Goal: Information Seeking & Learning: Stay updated

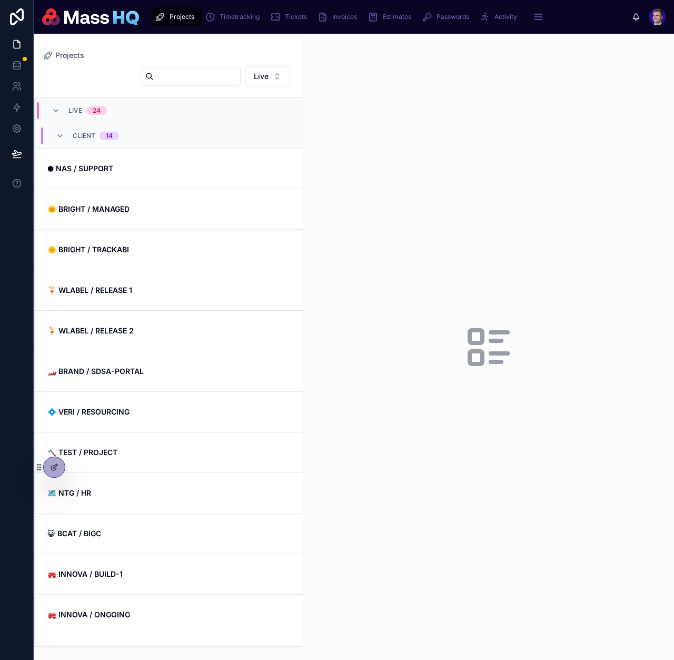
click at [189, 193] on link "🌞 BRIGHT / MANAGED" at bounding box center [169, 209] width 268 height 41
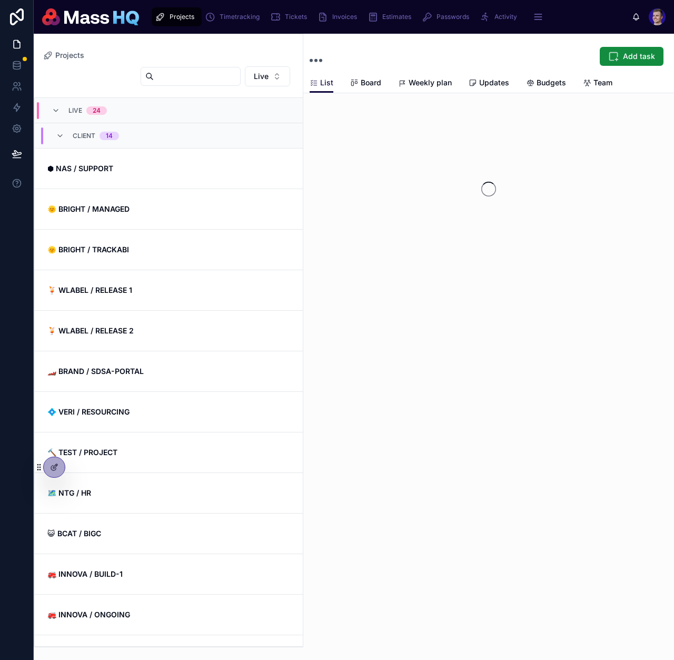
click at [479, 83] on span "Updates" at bounding box center [494, 82] width 30 height 11
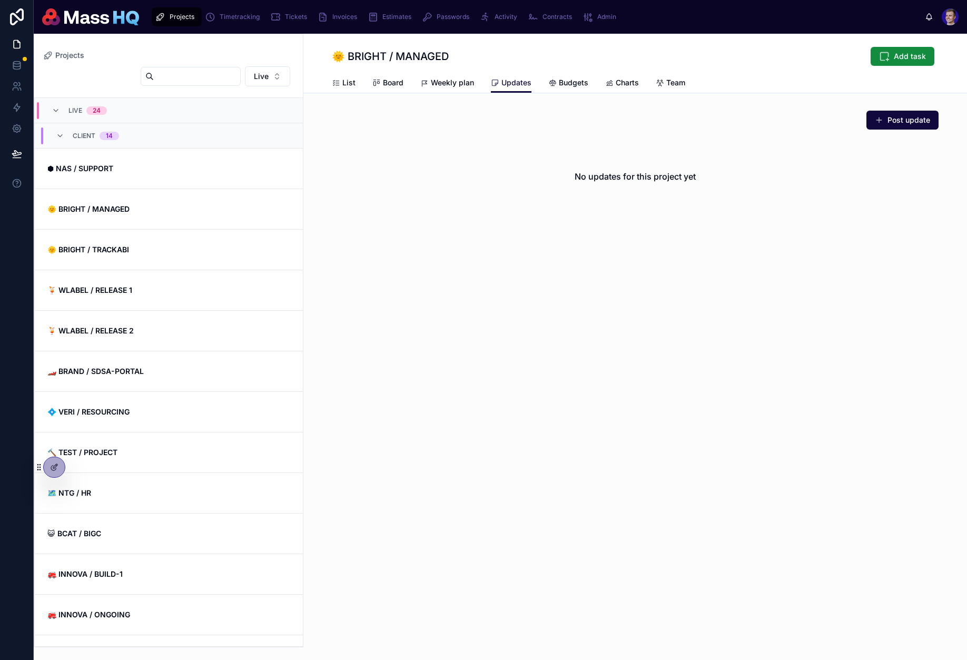
click at [110, 171] on strong "⬢ NAS / SUPPORT" at bounding box center [80, 168] width 66 height 9
click at [519, 97] on div "Back to Projects Projects ⬢ NAS / SUPPORT Add task List List Board Weekly plan …" at bounding box center [635, 153] width 664 height 238
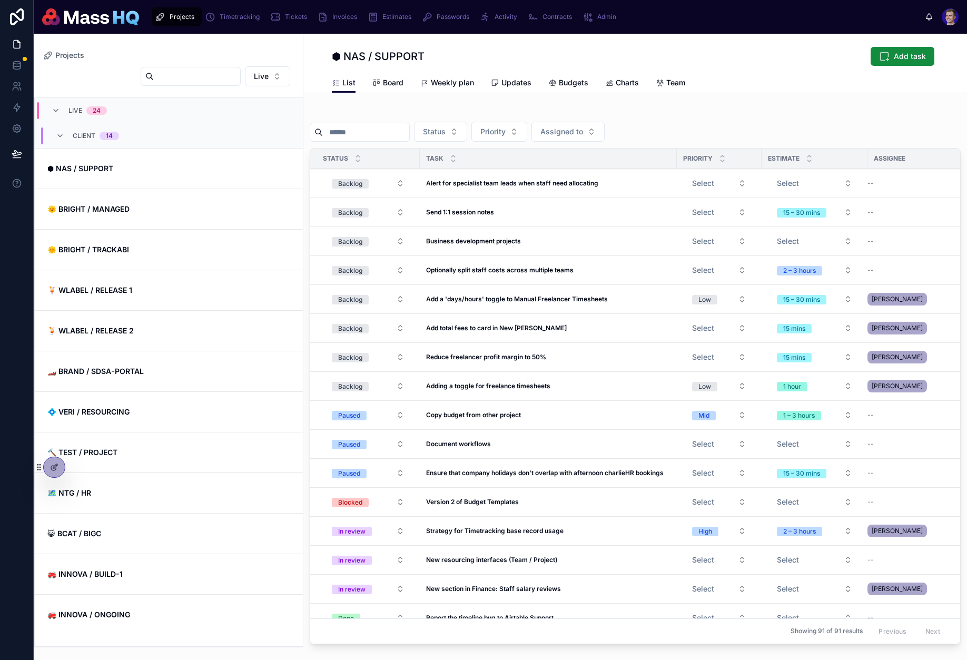
click at [516, 87] on span "Updates" at bounding box center [516, 82] width 30 height 11
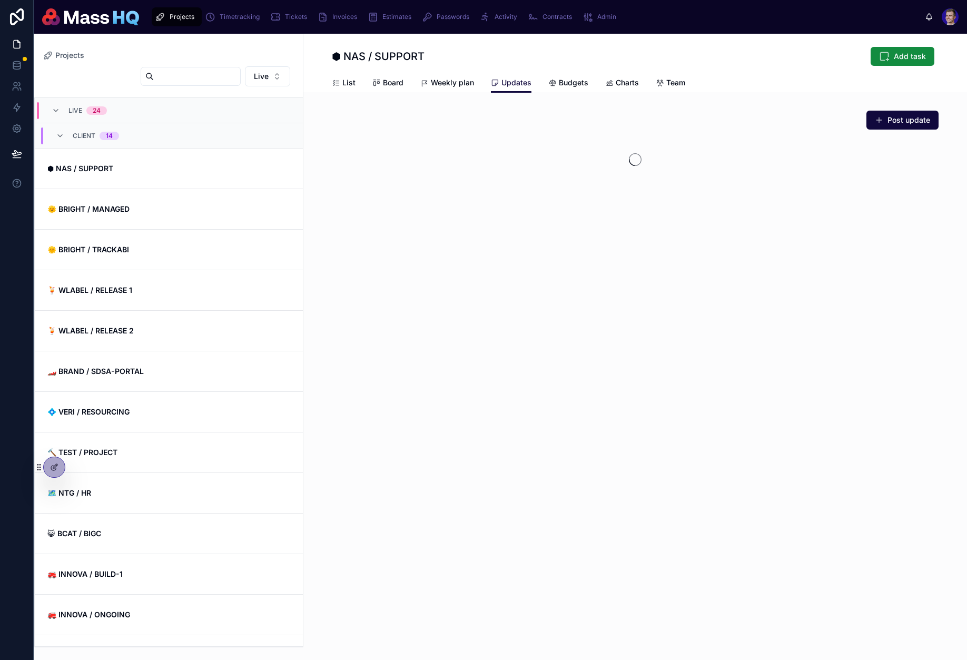
click at [516, 87] on span "Updates" at bounding box center [516, 82] width 30 height 11
click at [194, 501] on link "🗺 NTG / HR" at bounding box center [169, 493] width 268 height 41
click at [513, 81] on span "Updates" at bounding box center [516, 82] width 30 height 11
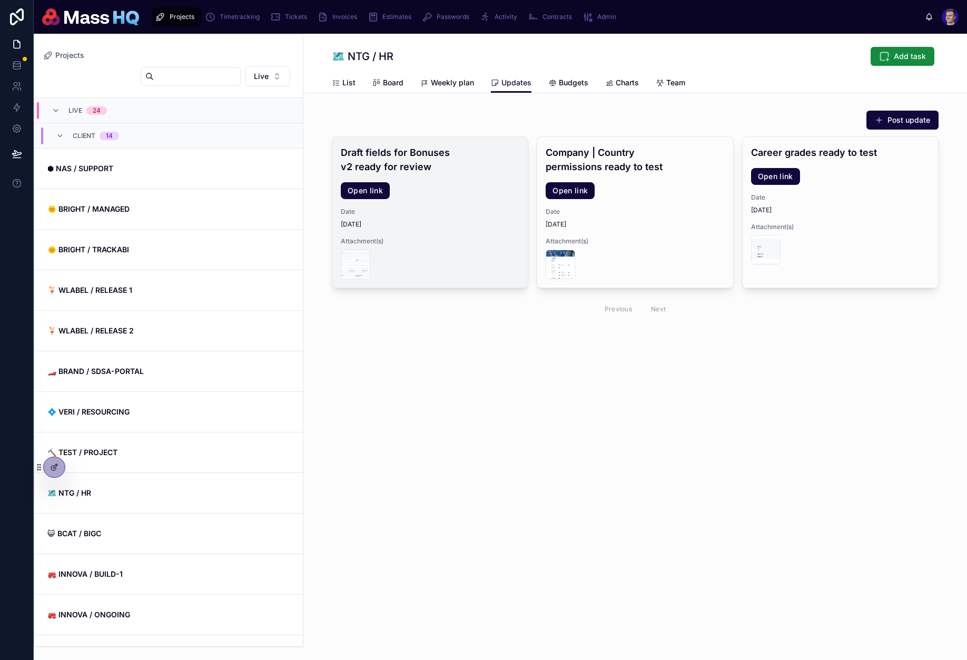
click at [399, 159] on h4 "Draft fields for Bonuses v2 ready for review" at bounding box center [430, 159] width 179 height 28
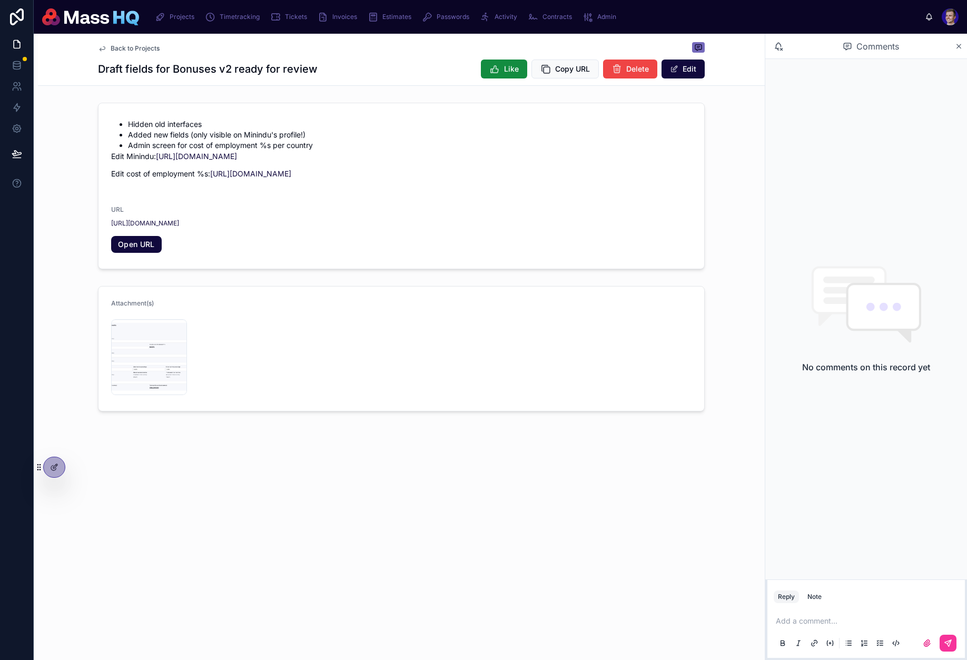
click at [674, 45] on span "Comments" at bounding box center [877, 46] width 43 height 13
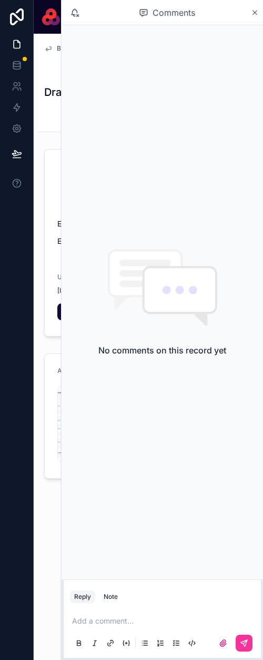
click at [229, 244] on div "No comments on this record yet" at bounding box center [163, 302] width 202 height 554
click at [253, 12] on icon at bounding box center [255, 12] width 8 height 8
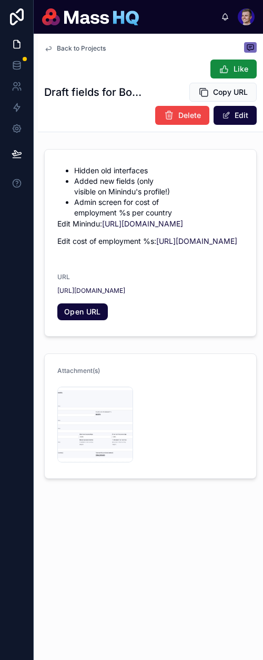
click at [177, 101] on div "Like Copy URL Delete Edit" at bounding box center [201, 92] width 112 height 66
click at [248, 50] on icon at bounding box center [251, 48] width 6 height 6
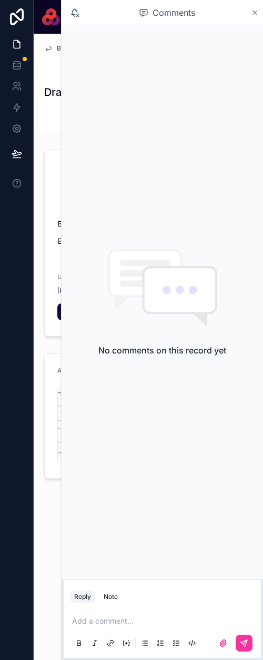
click at [254, 12] on icon at bounding box center [255, 12] width 8 height 8
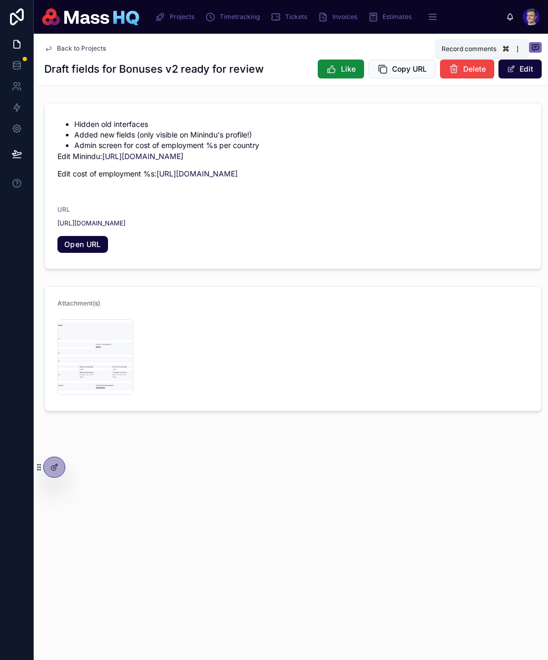
click at [263, 43] on icon at bounding box center [535, 47] width 8 height 8
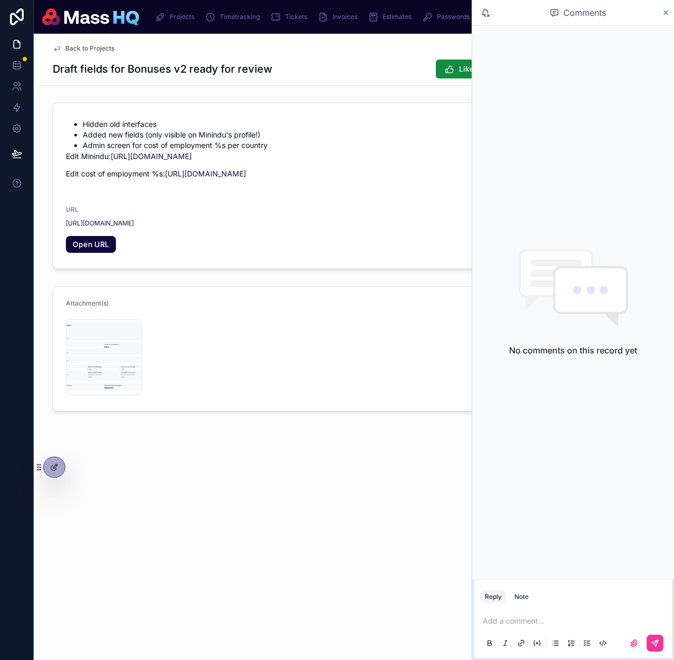
click at [547, 124] on div "No comments on this record yet" at bounding box center [573, 302] width 202 height 554
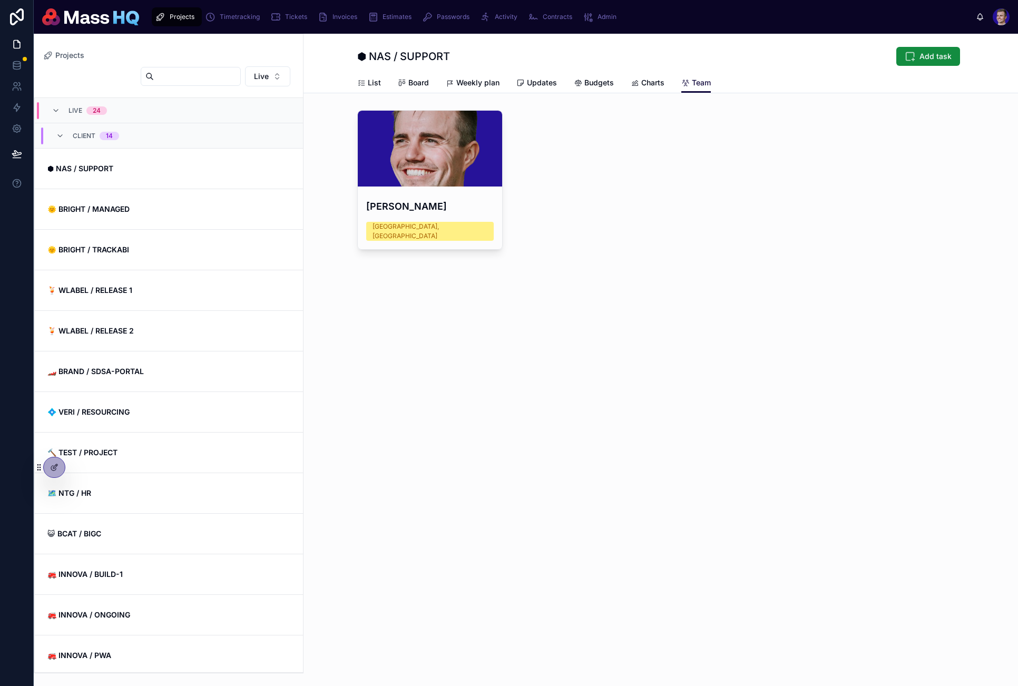
click at [479, 446] on div "Back to Projects Projects ⬢ NAS / SUPPORT Add task Team List Board Weekly plan …" at bounding box center [660, 360] width 714 height 652
click at [495, 19] on span "Activity" at bounding box center [506, 17] width 23 height 8
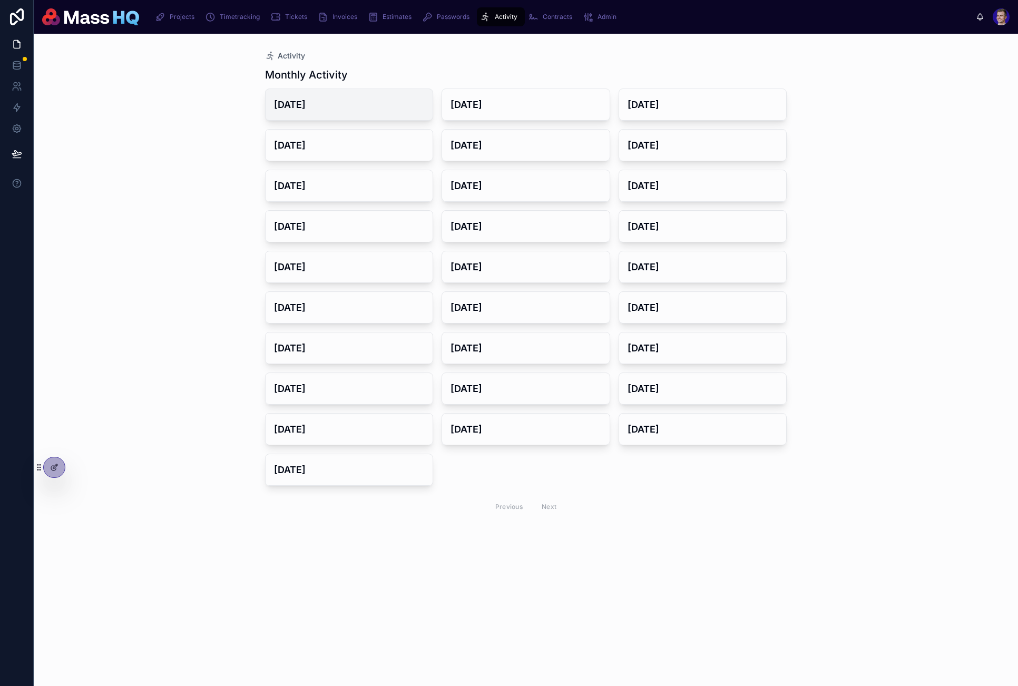
click at [319, 112] on div "[DATE]" at bounding box center [349, 104] width 168 height 31
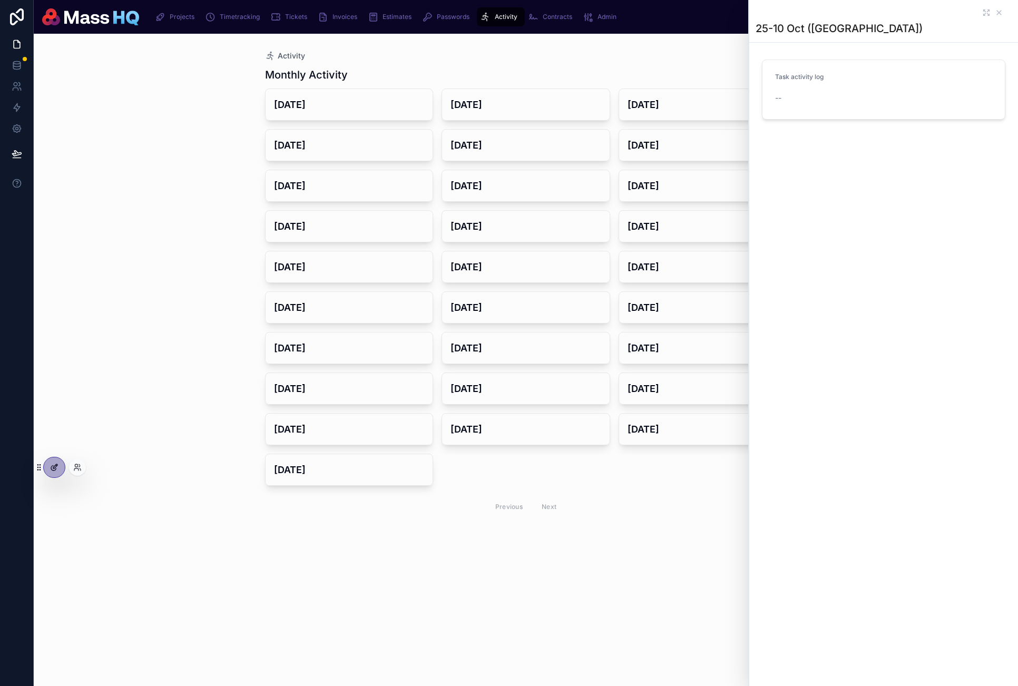
drag, startPoint x: 129, startPoint y: 427, endPoint x: 50, endPoint y: 471, distance: 90.6
click at [129, 427] on div "Activity Monthly Activity October 2025 September 2025 August 2025 July 2025 Jun…" at bounding box center [526, 360] width 984 height 652
click at [74, 467] on icon at bounding box center [77, 467] width 8 height 8
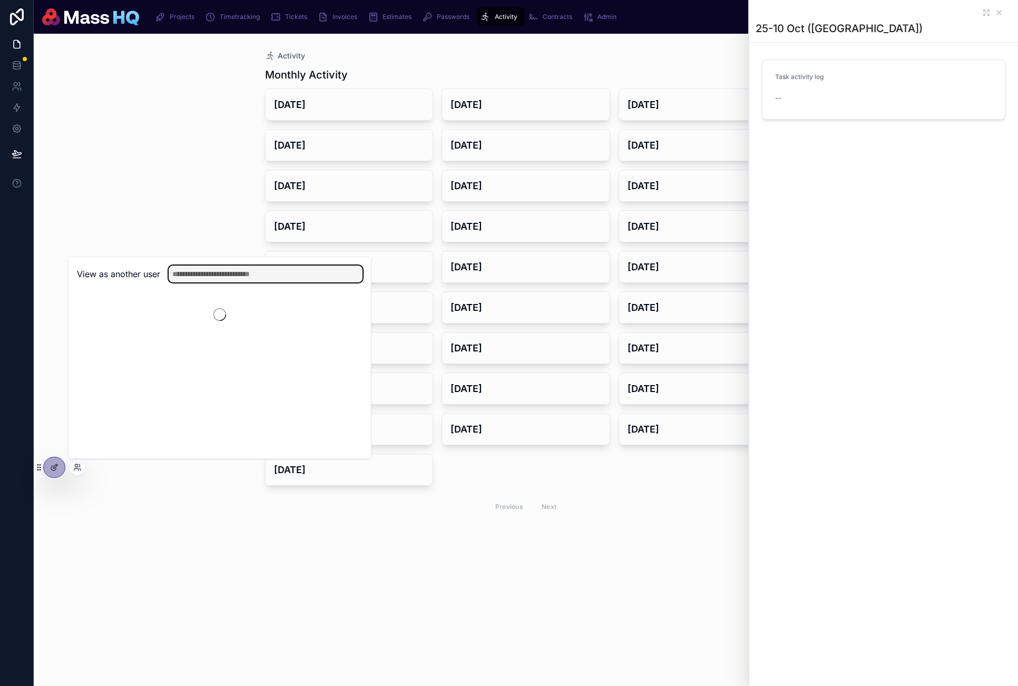
click at [219, 276] on input "text" at bounding box center [266, 273] width 194 height 17
click at [222, 269] on input "text" at bounding box center [266, 273] width 194 height 17
type input "*****"
click at [346, 311] on button "Select" at bounding box center [348, 312] width 27 height 15
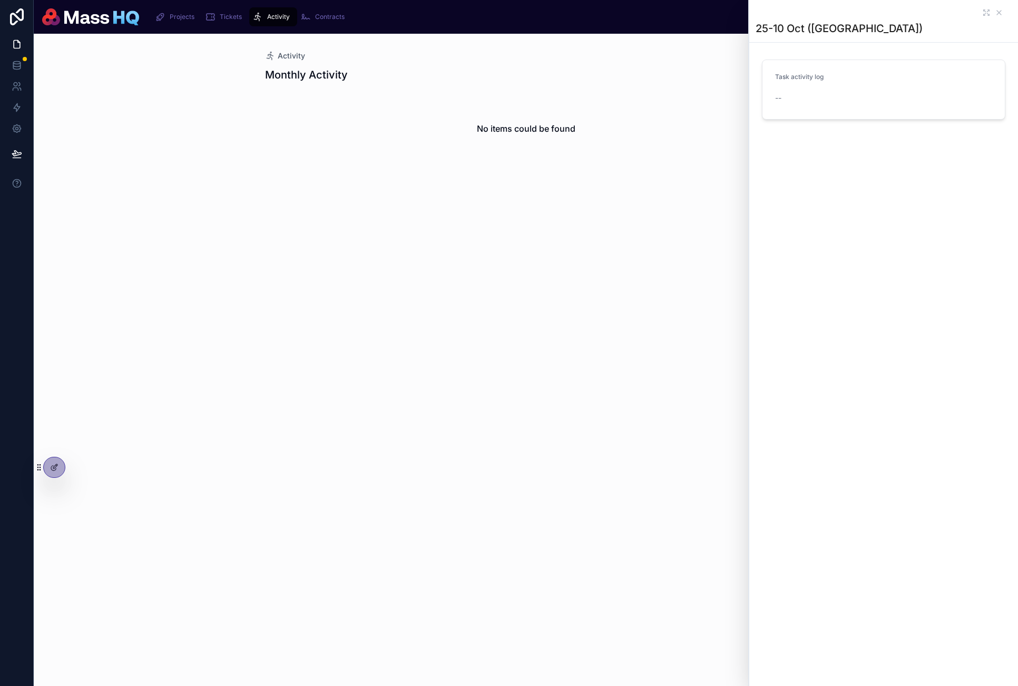
click at [822, 152] on div "25-10 Oct (Mass) Task activity log --" at bounding box center [883, 95] width 269 height 191
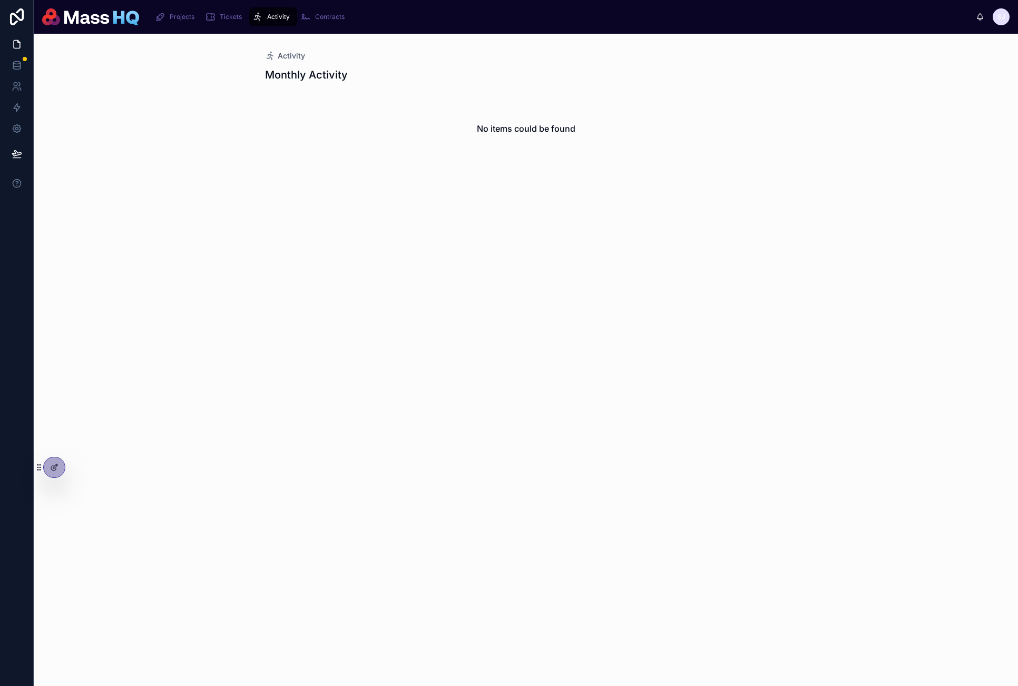
click at [750, 50] on div "Activity Monthly Activity No items could be found" at bounding box center [526, 118] width 539 height 169
click at [319, 63] on div "Monthly Activity No items could be found" at bounding box center [526, 131] width 522 height 141
click at [282, 89] on div "No items could be found" at bounding box center [526, 128] width 522 height 80
click at [52, 471] on div at bounding box center [54, 467] width 21 height 20
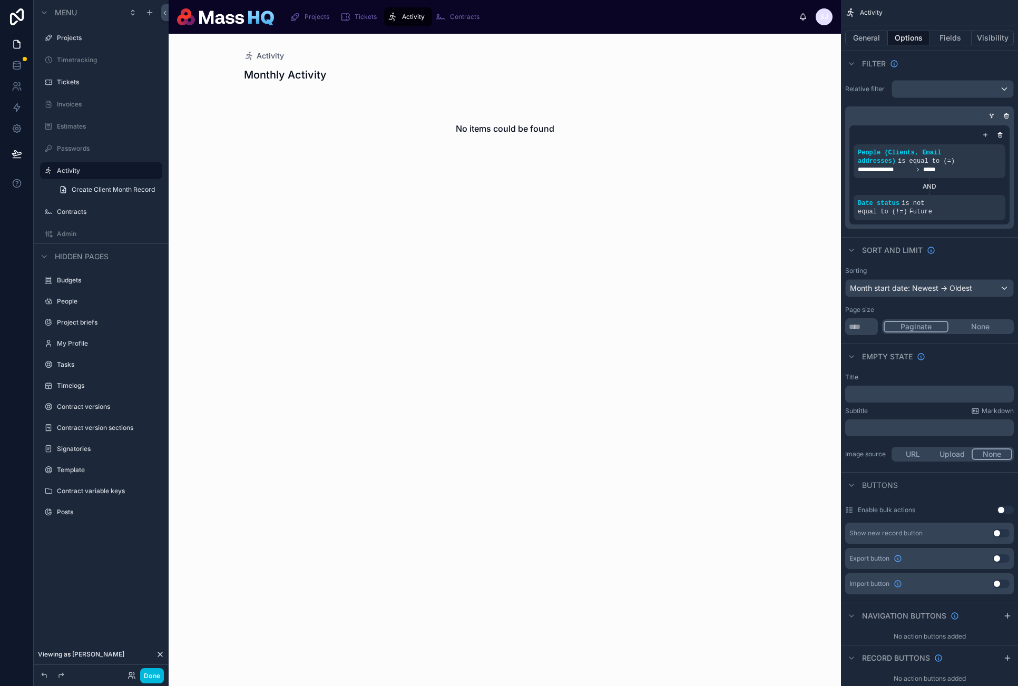
click at [523, 87] on div at bounding box center [504, 118] width 539 height 169
click at [978, 144] on icon "scrollable content" at bounding box center [979, 145] width 6 height 6
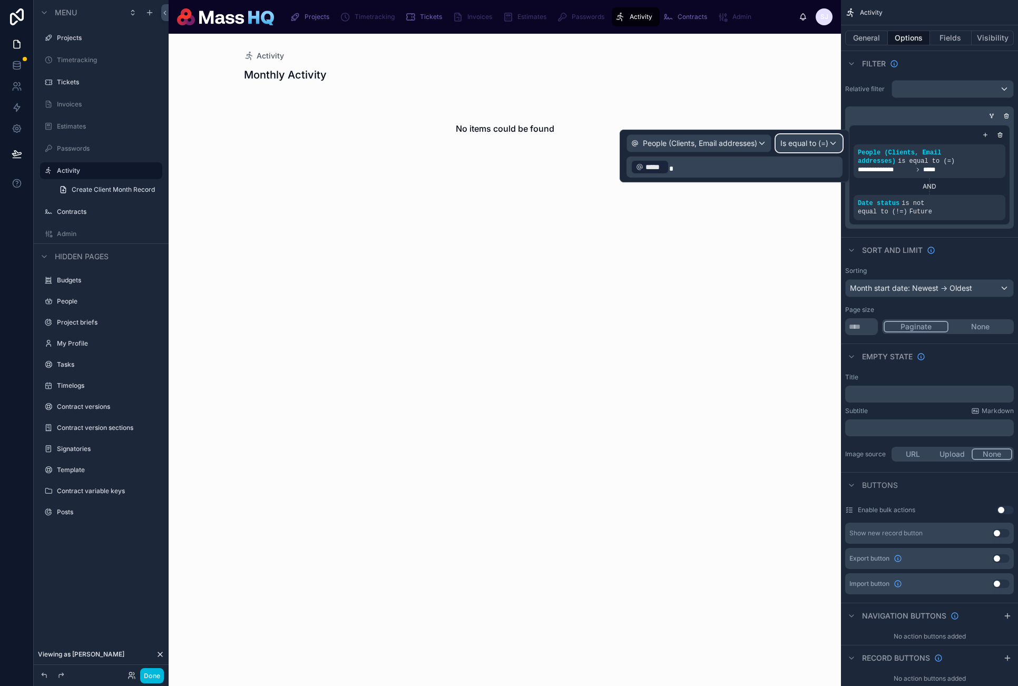
click at [816, 145] on span "Is equal to (=)" at bounding box center [804, 143] width 48 height 11
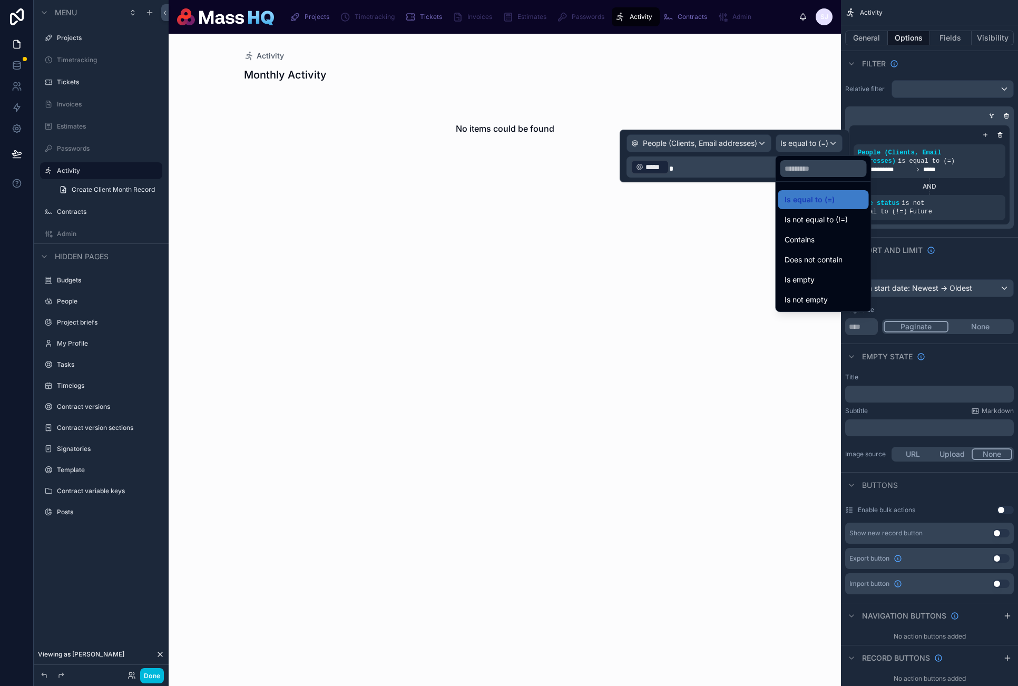
click at [819, 240] on div "Contains" at bounding box center [823, 239] width 78 height 13
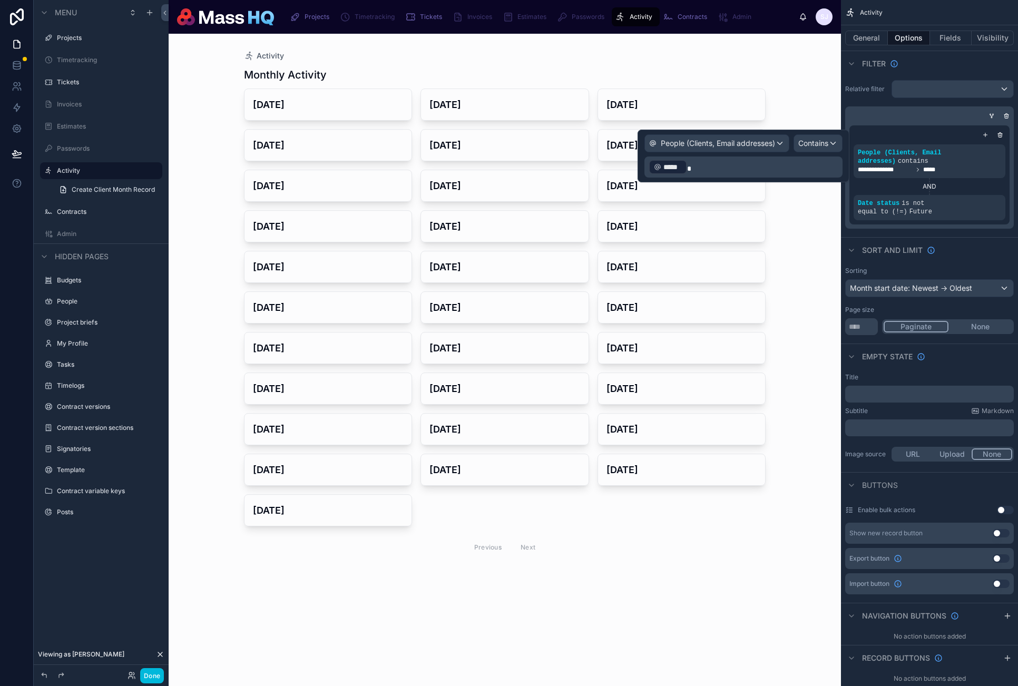
drag, startPoint x: 159, startPoint y: 678, endPoint x: 159, endPoint y: 612, distance: 66.4
click at [159, 678] on button "Done" at bounding box center [152, 675] width 24 height 15
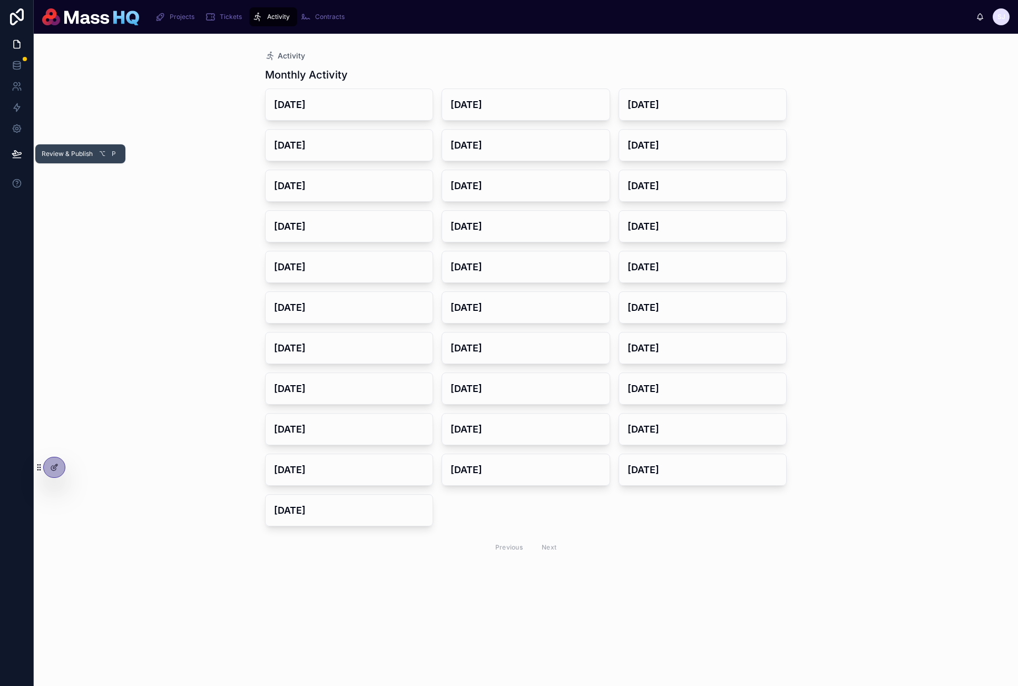
click at [13, 154] on icon at bounding box center [17, 154] width 11 height 11
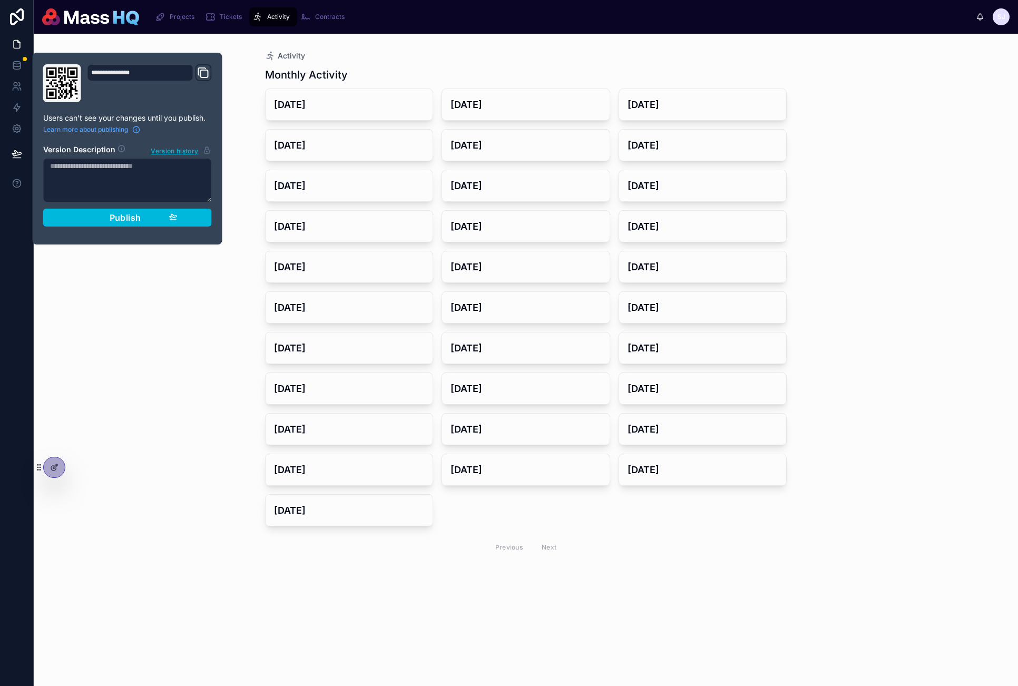
click at [144, 304] on div "Activity Monthly Activity [DATE] [DATE] [DATE] [DATE] [DATE] [DATE] [DATE] [DAT…" at bounding box center [526, 360] width 984 height 652
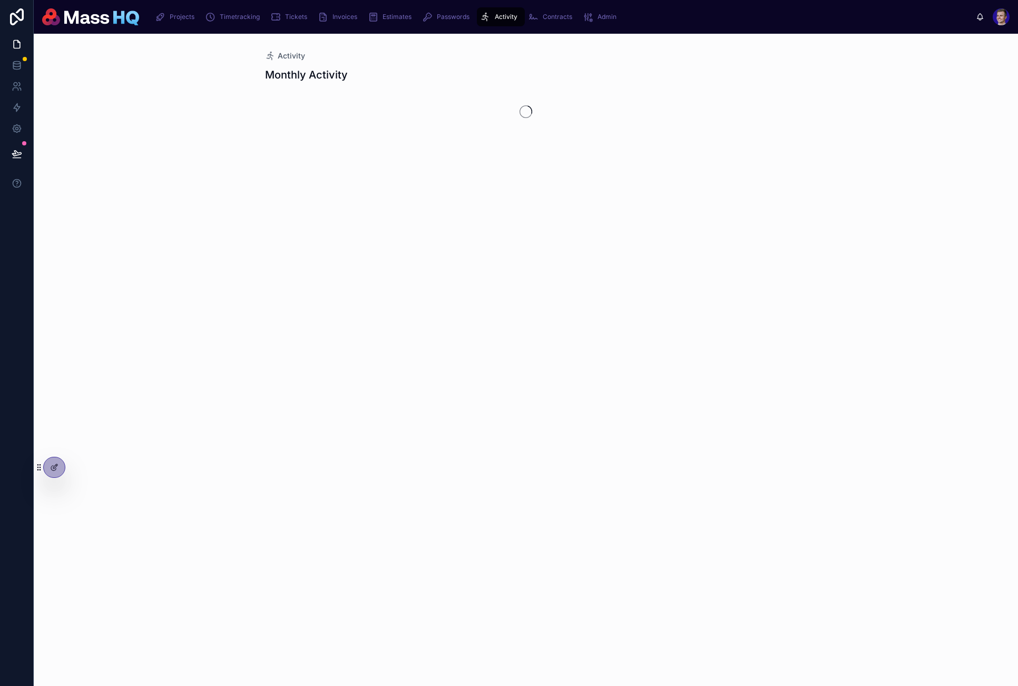
click at [18, 152] on icon at bounding box center [16, 153] width 9 height 5
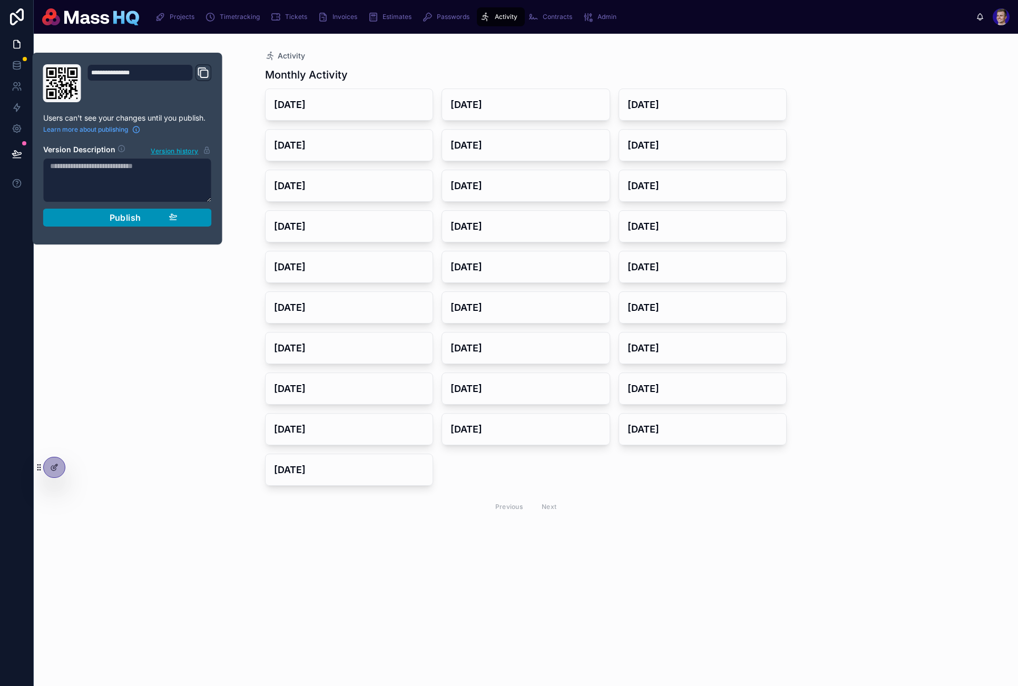
click at [88, 219] on div "Publish" at bounding box center [127, 217] width 100 height 11
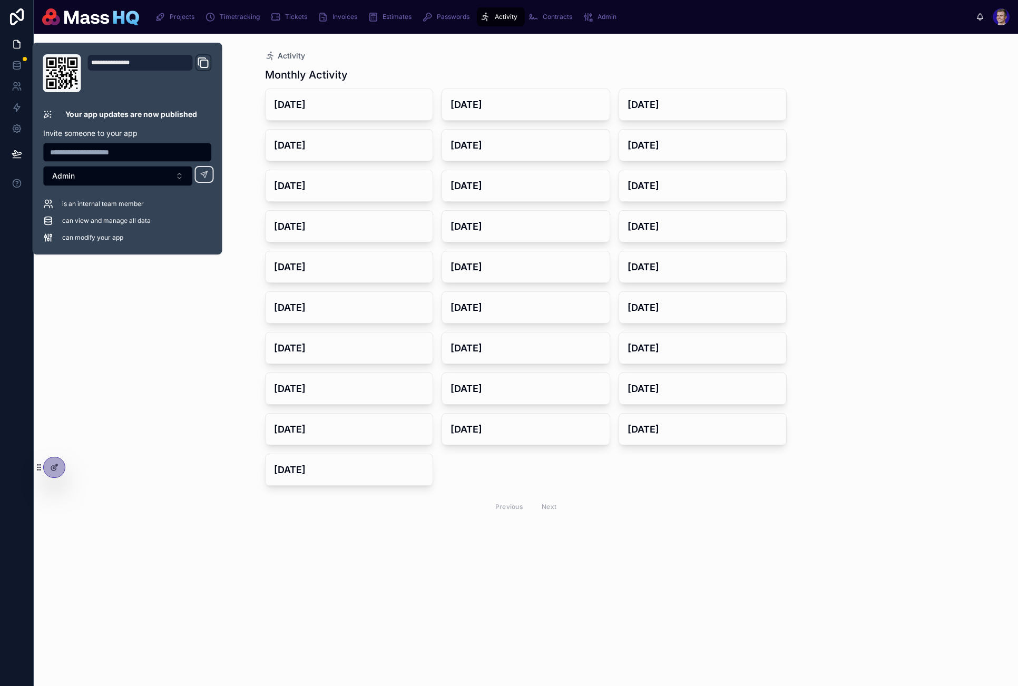
click at [129, 516] on div "Activity Monthly Activity [DATE] [DATE] [DATE] [DATE] [DATE] [DATE] [DATE] [DAT…" at bounding box center [526, 360] width 984 height 652
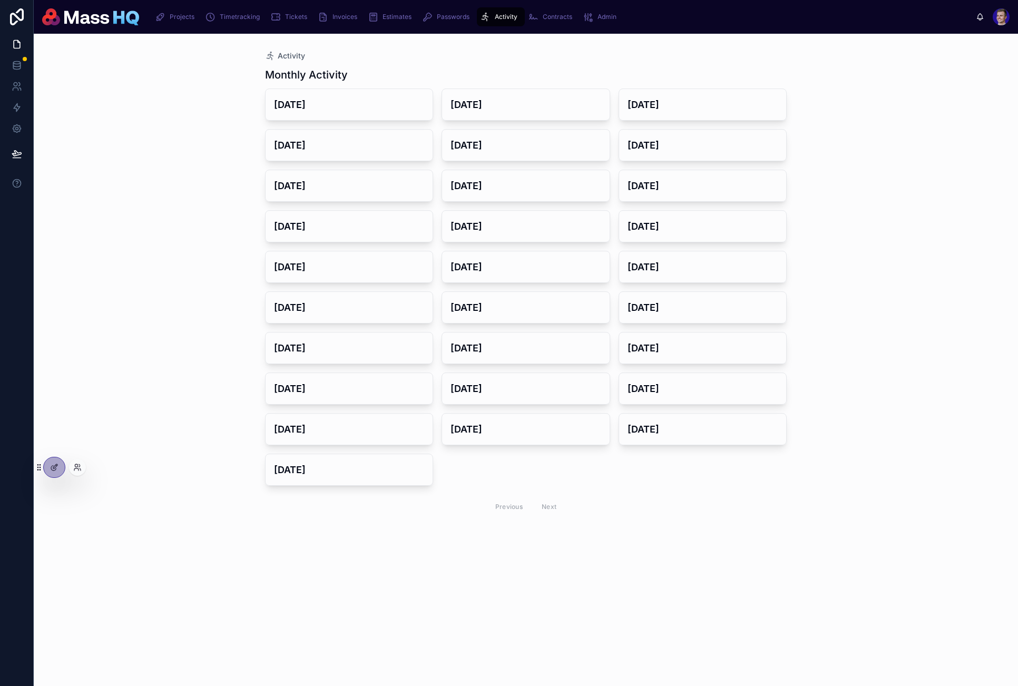
click at [83, 466] on div at bounding box center [77, 467] width 17 height 17
click at [80, 466] on icon at bounding box center [77, 467] width 8 height 8
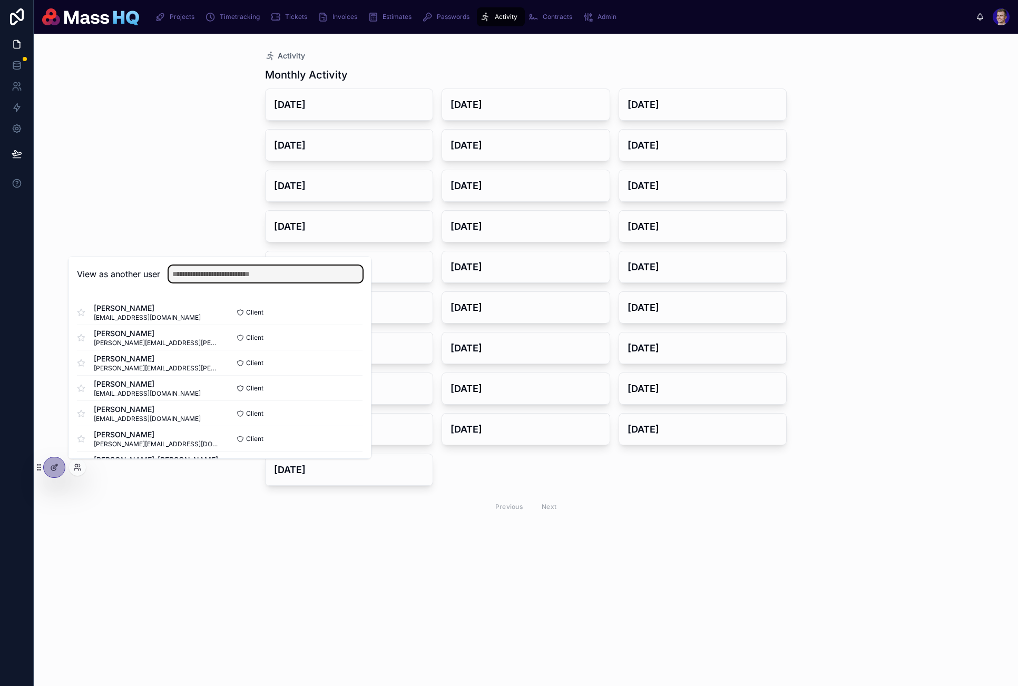
click at [224, 275] on input "text" at bounding box center [266, 273] width 194 height 17
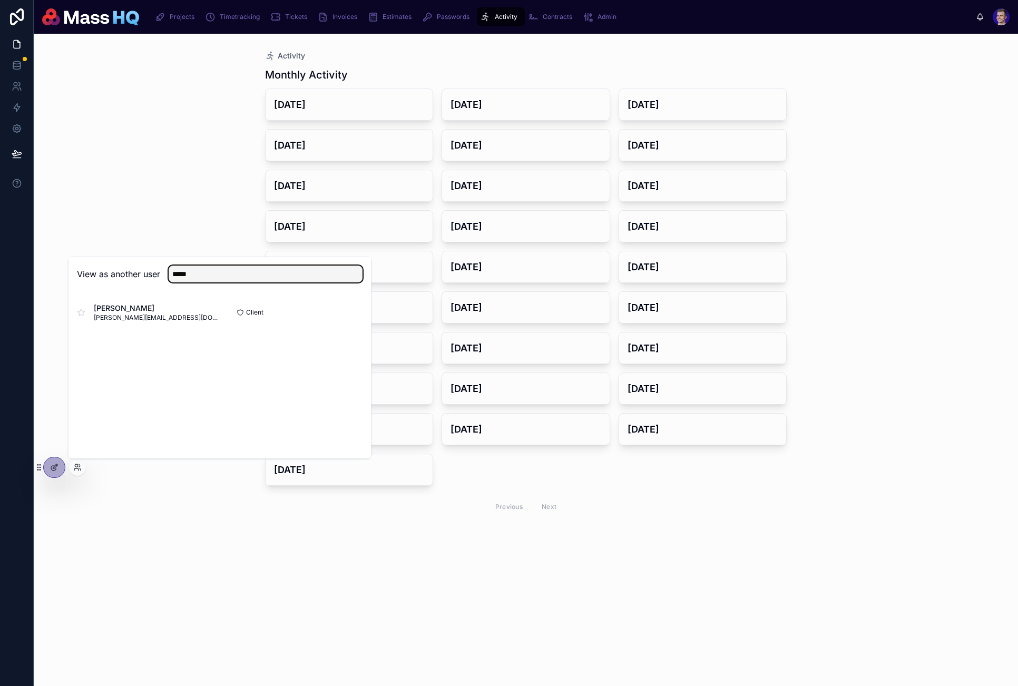
type input "*****"
click at [0, 0] on button "Select" at bounding box center [0, 0] width 0 height 0
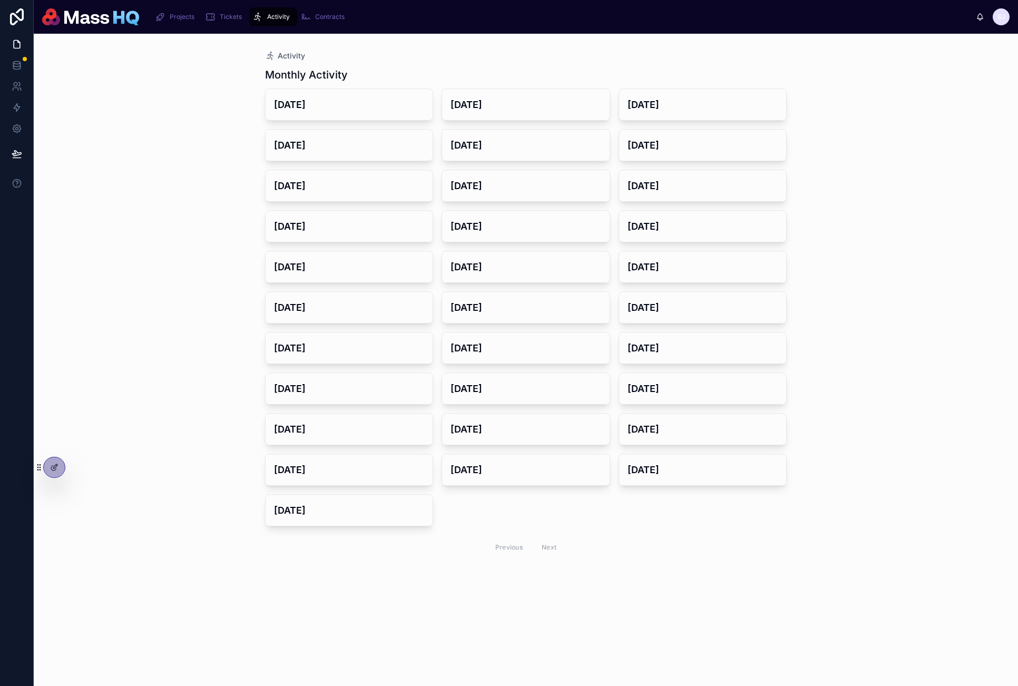
click at [208, 164] on div "Activity Monthly Activity [DATE] [DATE] [DATE] [DATE] [DATE] [DATE] [DATE] [DAT…" at bounding box center [526, 360] width 984 height 652
click at [347, 110] on h4 "[DATE]" at bounding box center [349, 104] width 151 height 14
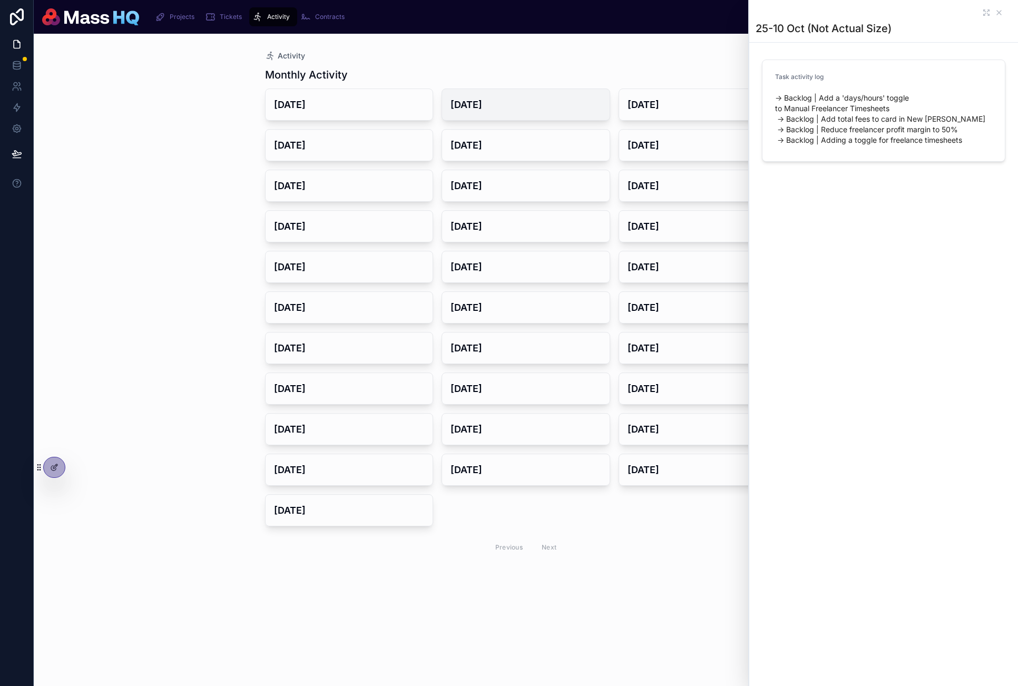
click at [461, 113] on div "[DATE]" at bounding box center [526, 104] width 168 height 31
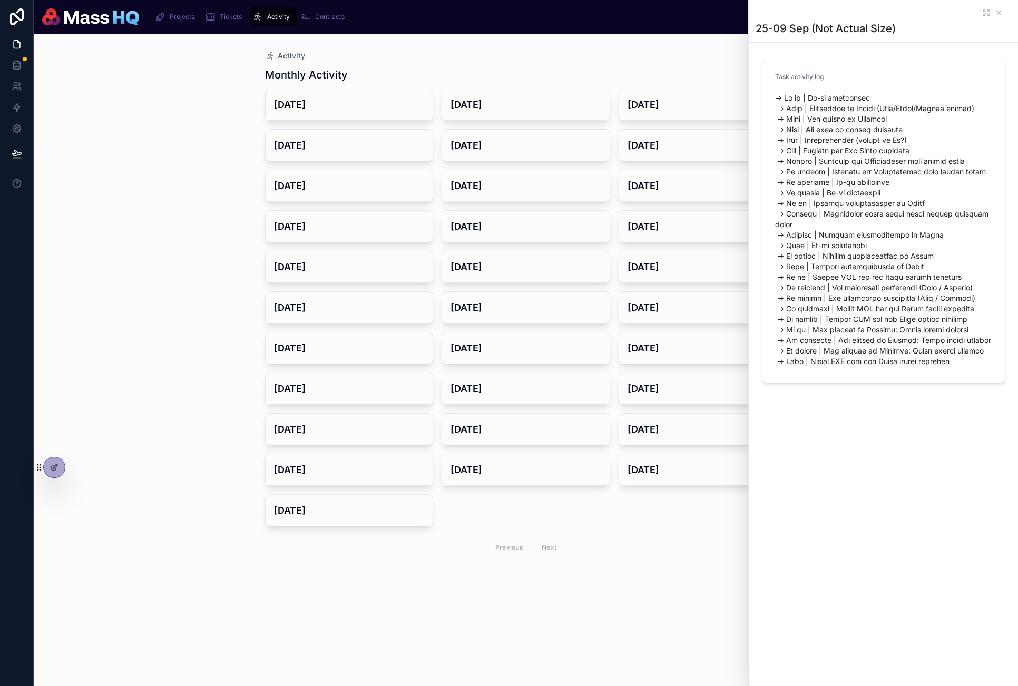
click at [867, 324] on span at bounding box center [883, 230] width 217 height 274
click at [898, 299] on span at bounding box center [883, 230] width 217 height 274
click at [887, 331] on span at bounding box center [883, 230] width 217 height 274
click at [891, 411] on div "25-09 Sep (Not Actual Size) Task activity log" at bounding box center [883, 227] width 269 height 455
click at [884, 404] on div "25-09 Sep (Not Actual Size) Task activity log" at bounding box center [883, 227] width 269 height 455
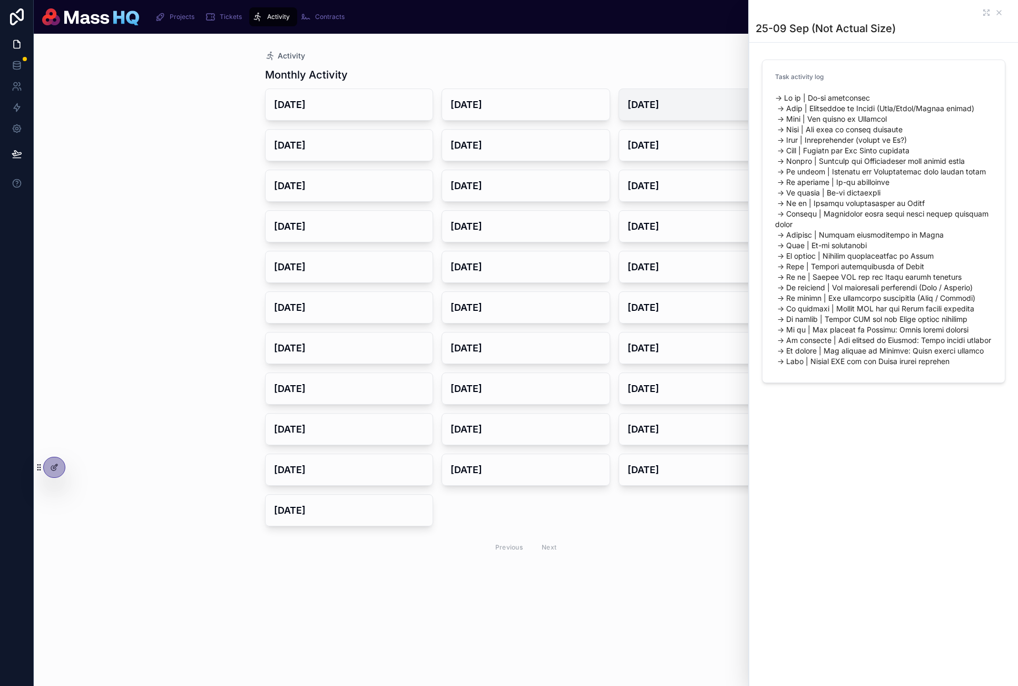
click at [632, 104] on h4 "[DATE]" at bounding box center [702, 104] width 151 height 14
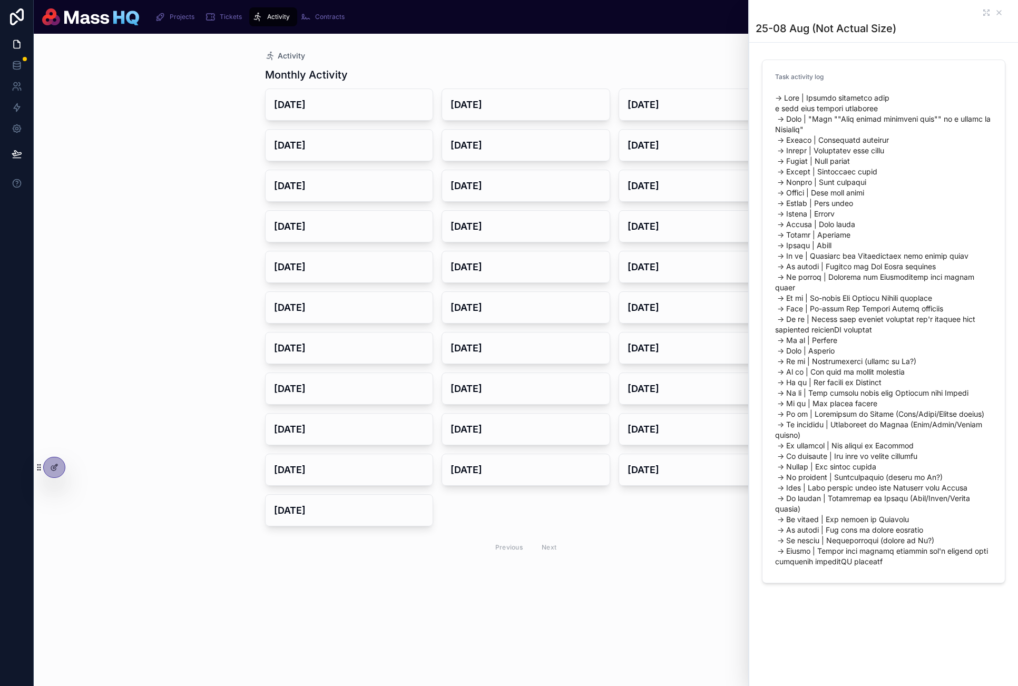
click at [228, 157] on div "Activity Monthly Activity [DATE] [DATE] [DATE] [DATE] [DATE] [DATE] [DATE] [DAT…" at bounding box center [526, 360] width 984 height 652
click at [314, 144] on h4 "[DATE]" at bounding box center [349, 145] width 151 height 14
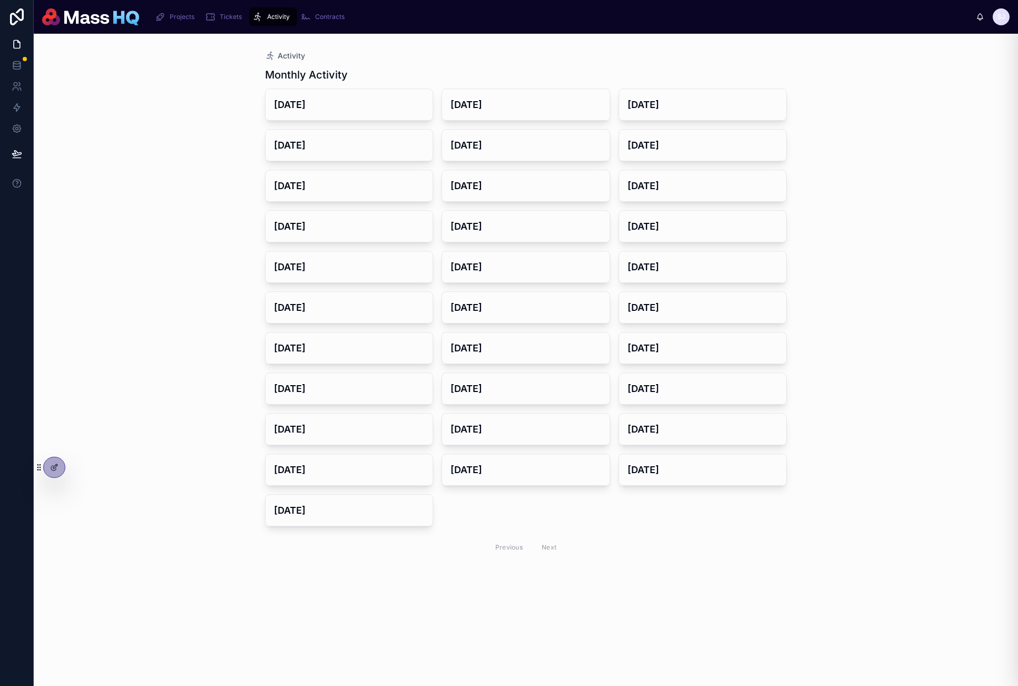
click at [460, 67] on div "Monthly Activity" at bounding box center [526, 74] width 522 height 15
click at [206, 14] on icon "scrollable content" at bounding box center [210, 17] width 11 height 11
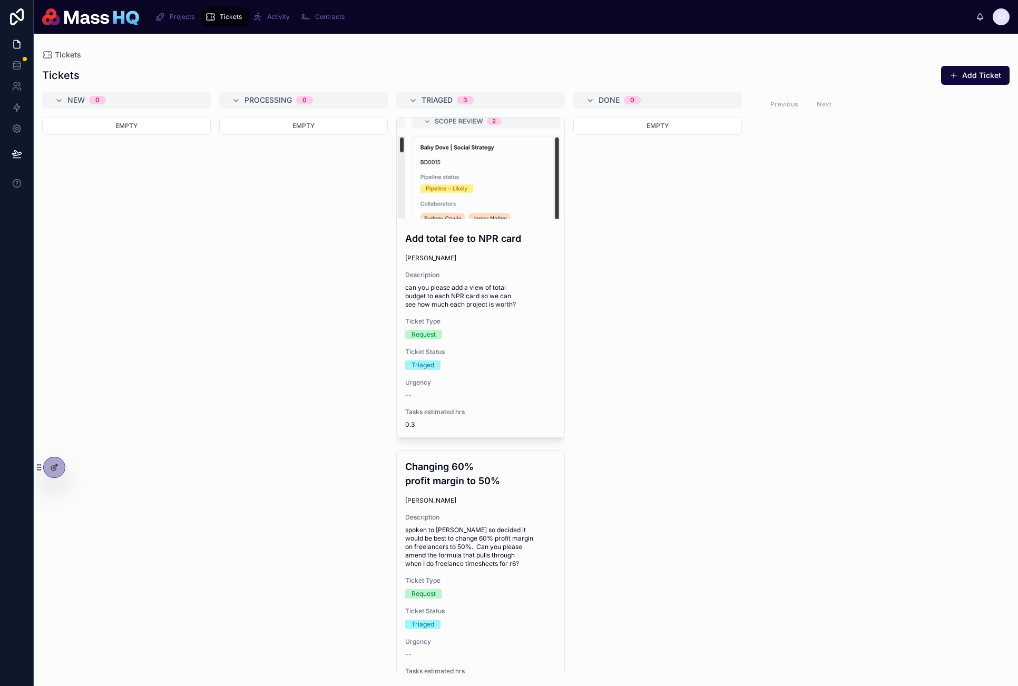
click at [176, 15] on span "Projects" at bounding box center [182, 17] width 25 height 8
